Goal: Contribute content: Add original content to the website for others to see

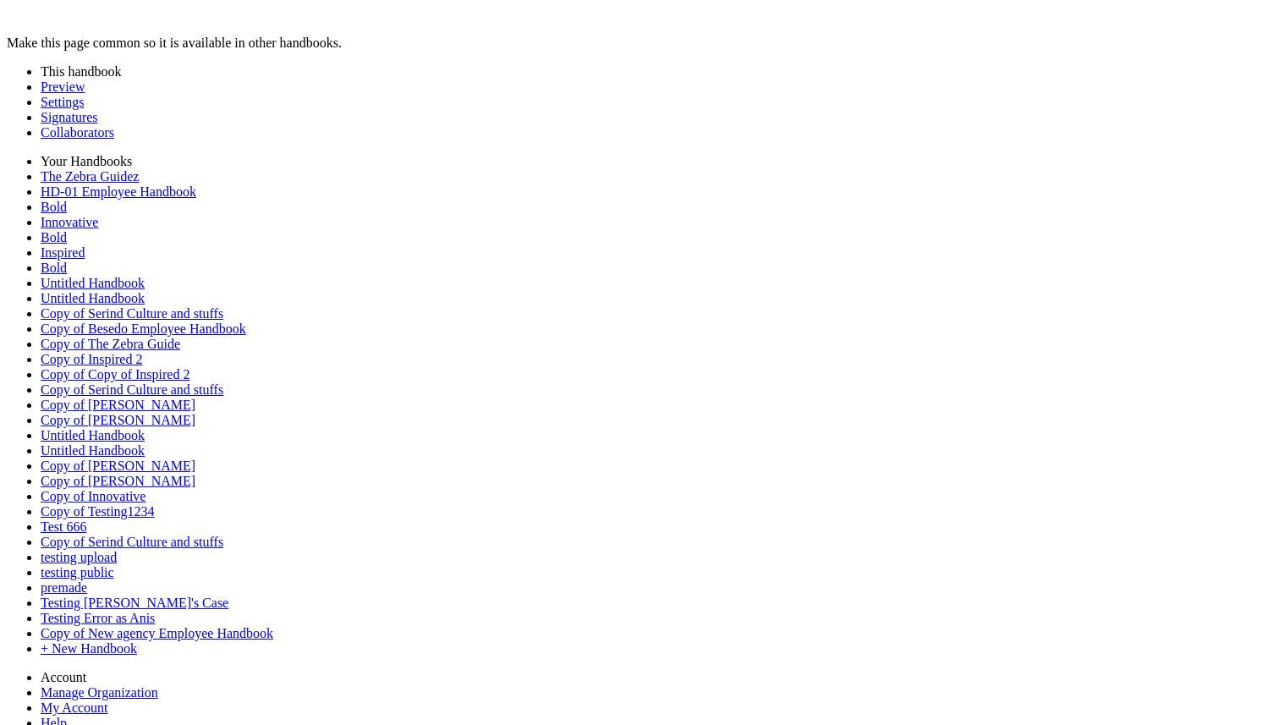
type input "********"
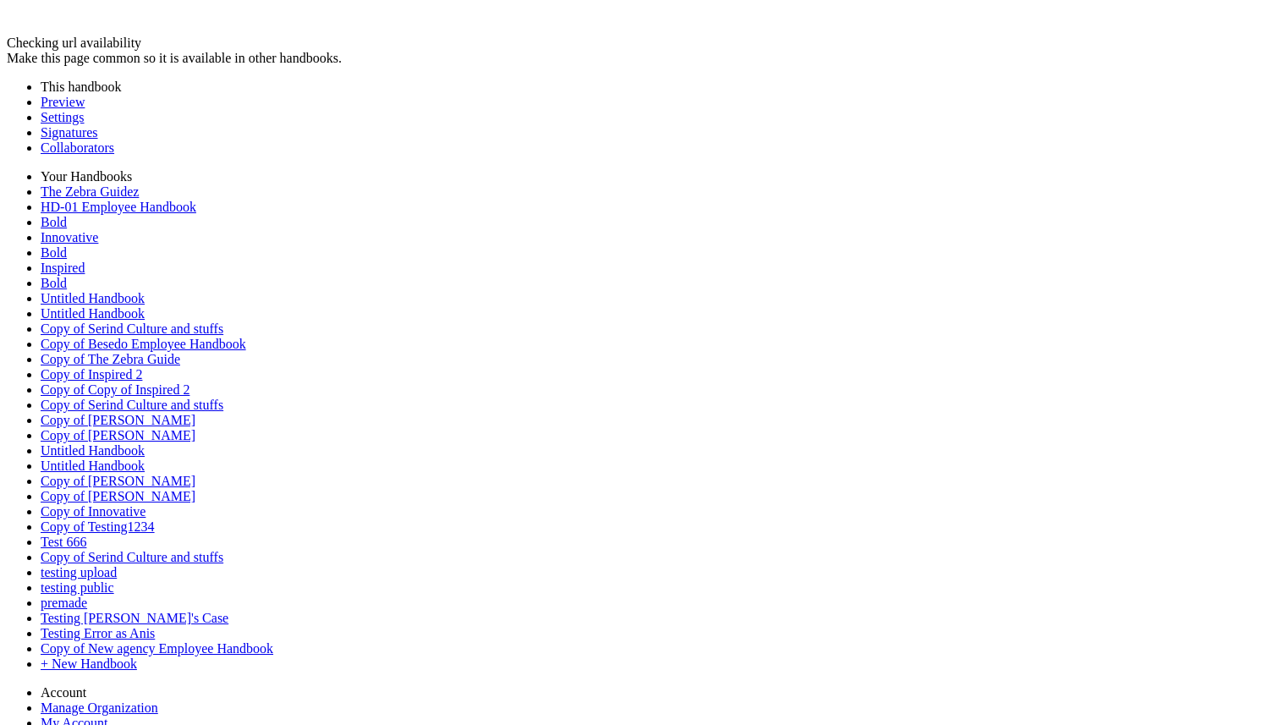
type input "********"
